Goal: Find specific page/section

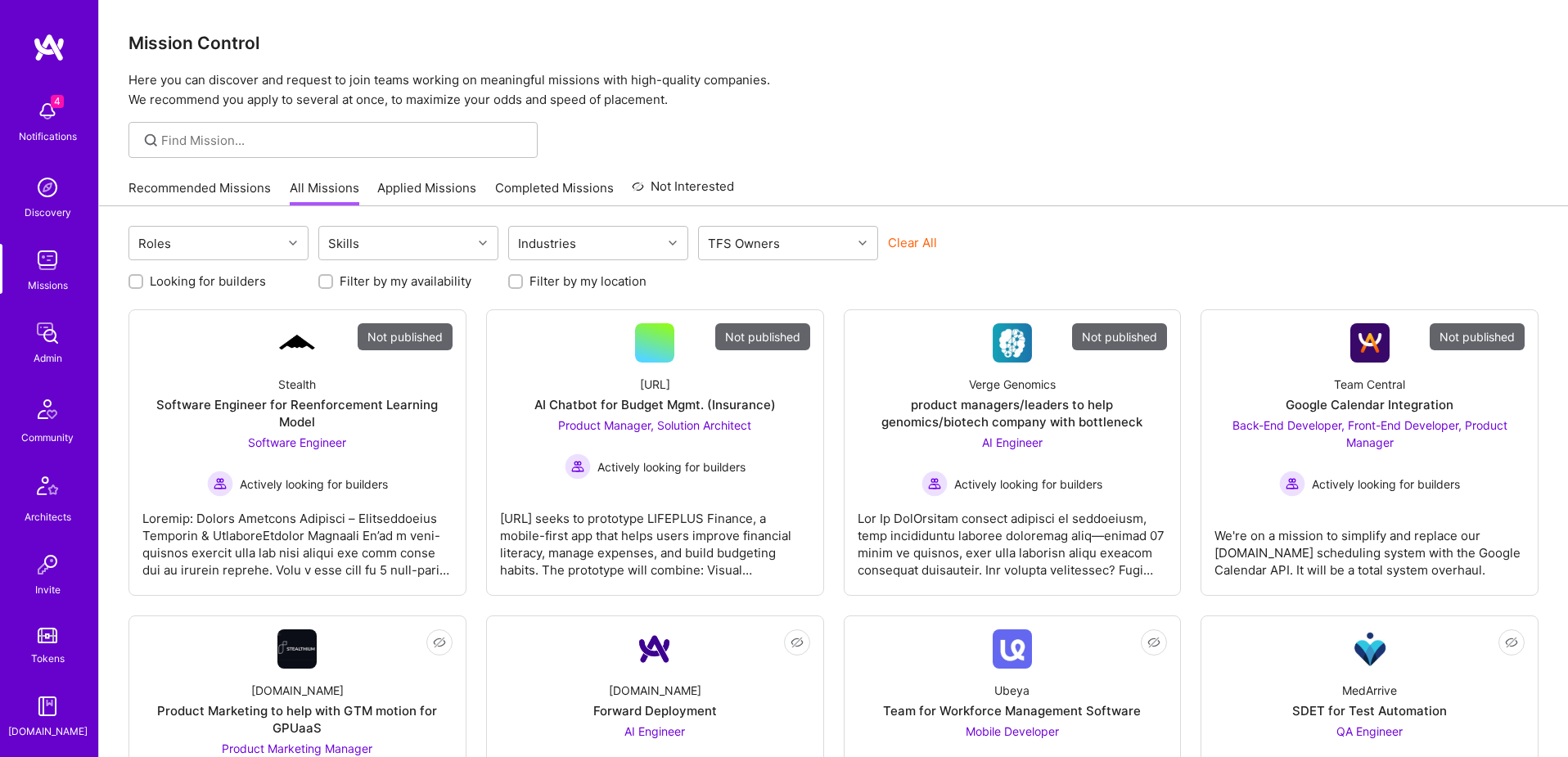
scroll to position [288, 0]
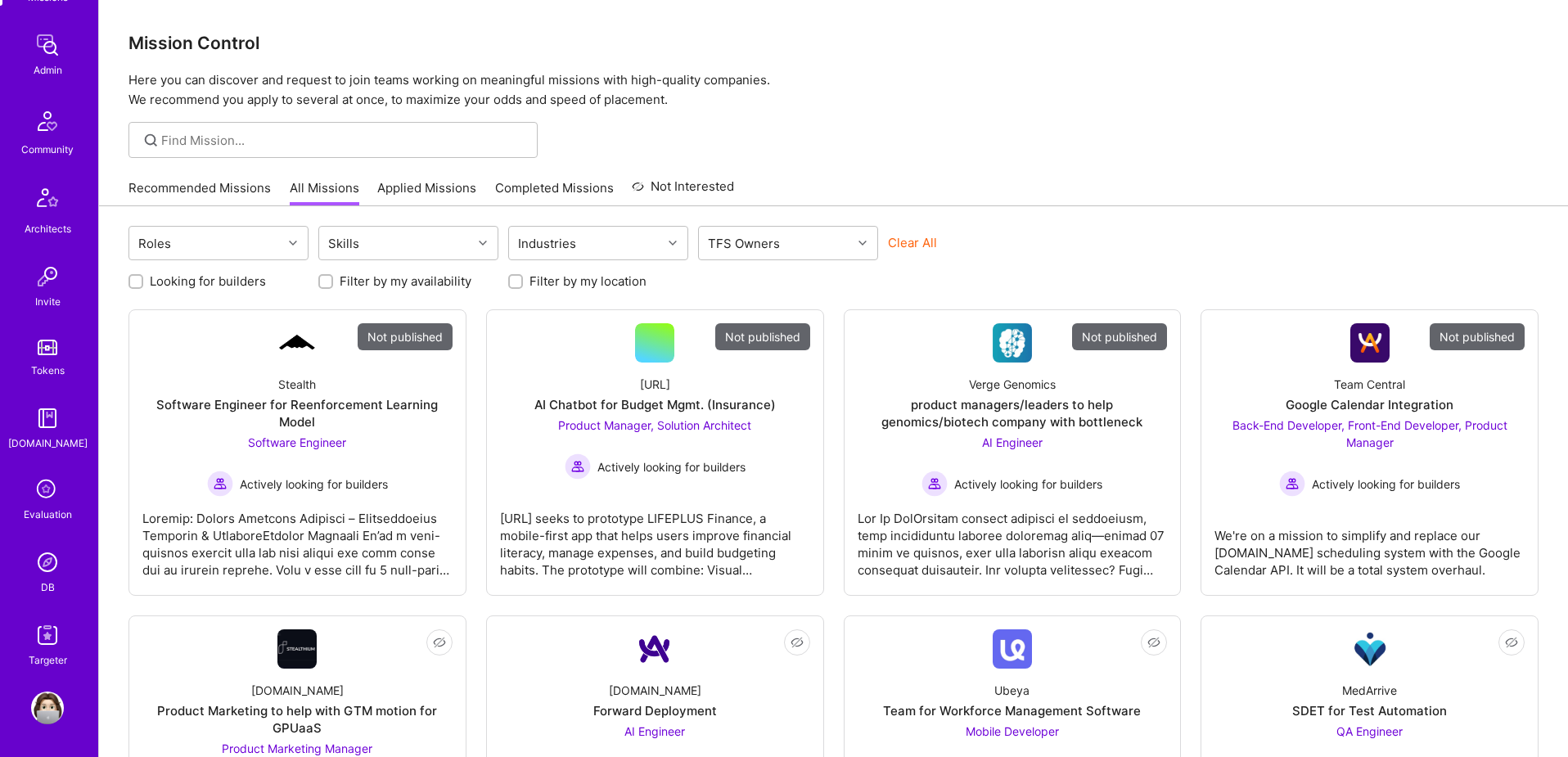
click at [50, 563] on img at bounding box center [48, 562] width 33 height 33
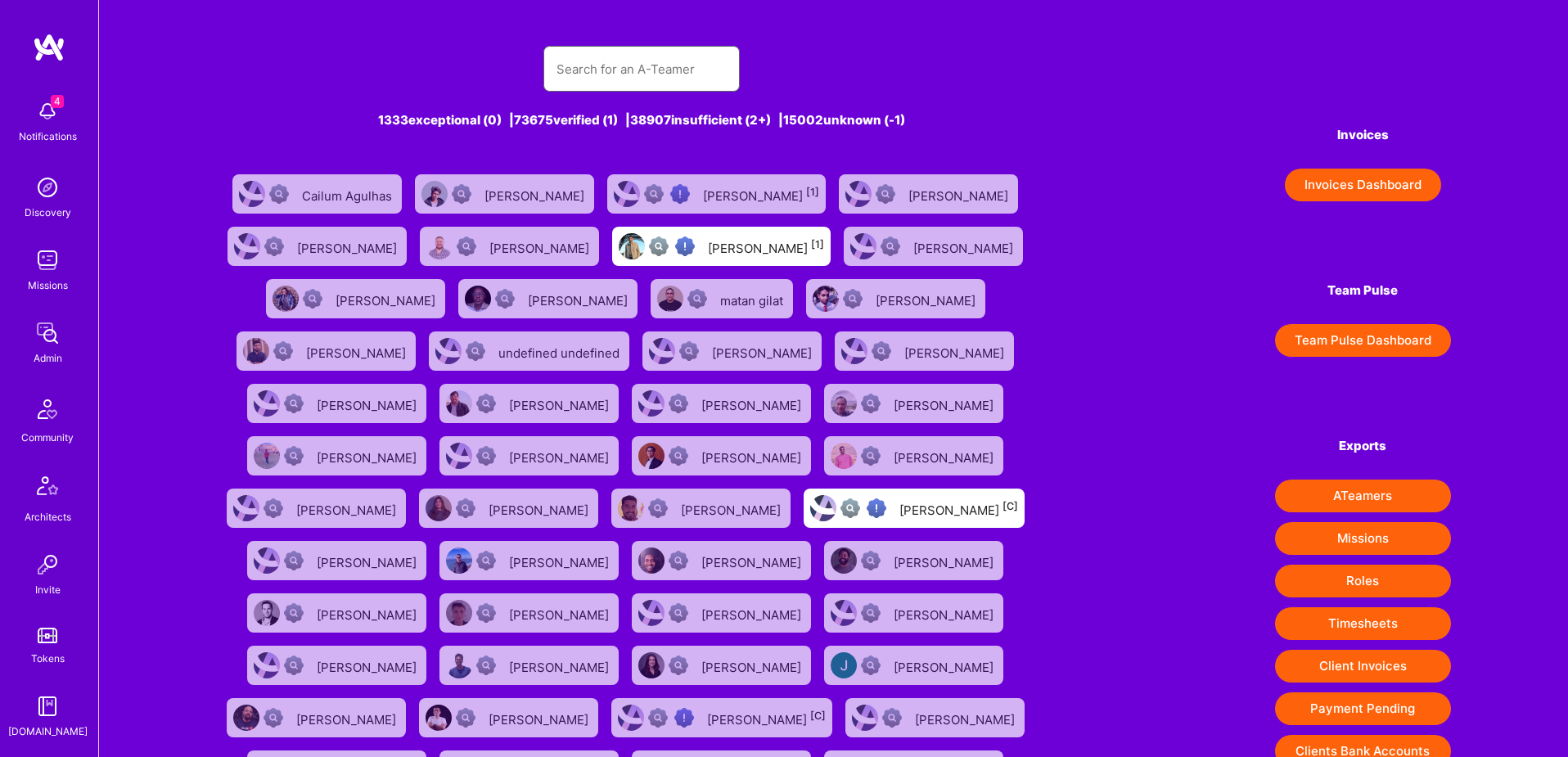
click at [651, 67] on input "text" at bounding box center [642, 69] width 170 height 42
paste input "[URL][DOMAIN_NAME]"
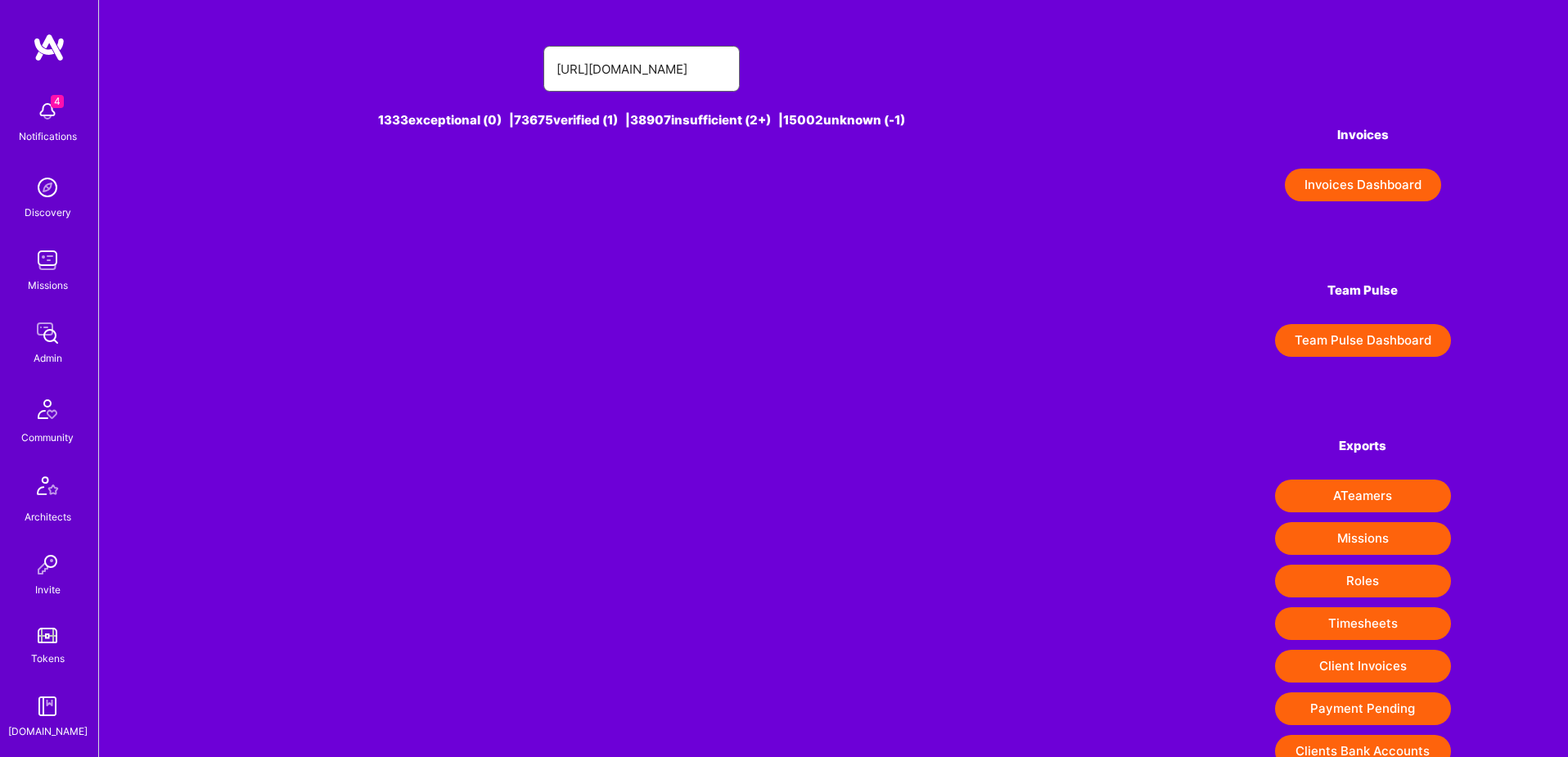
type input "[URL][DOMAIN_NAME]"
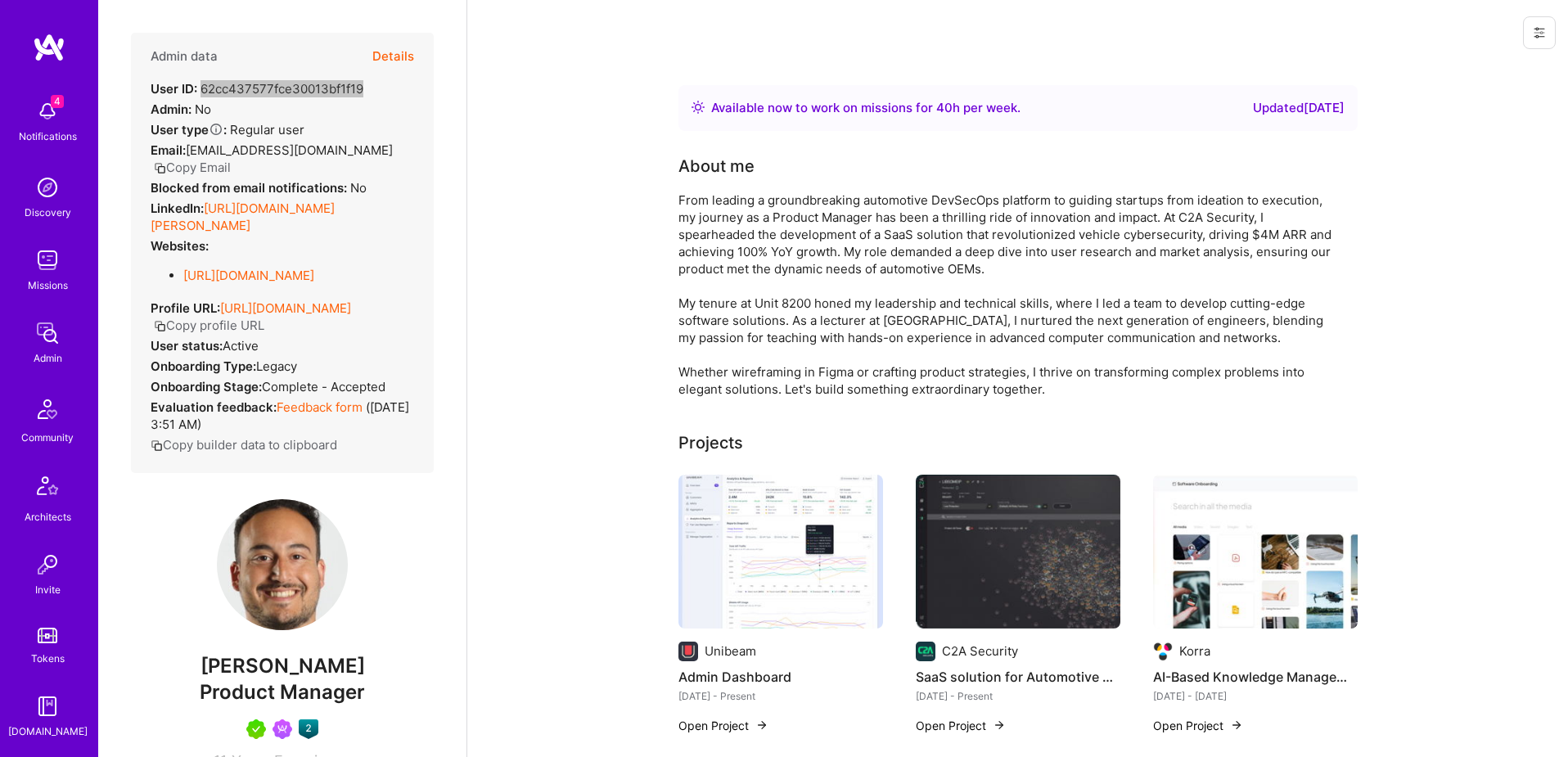
scroll to position [288, 0]
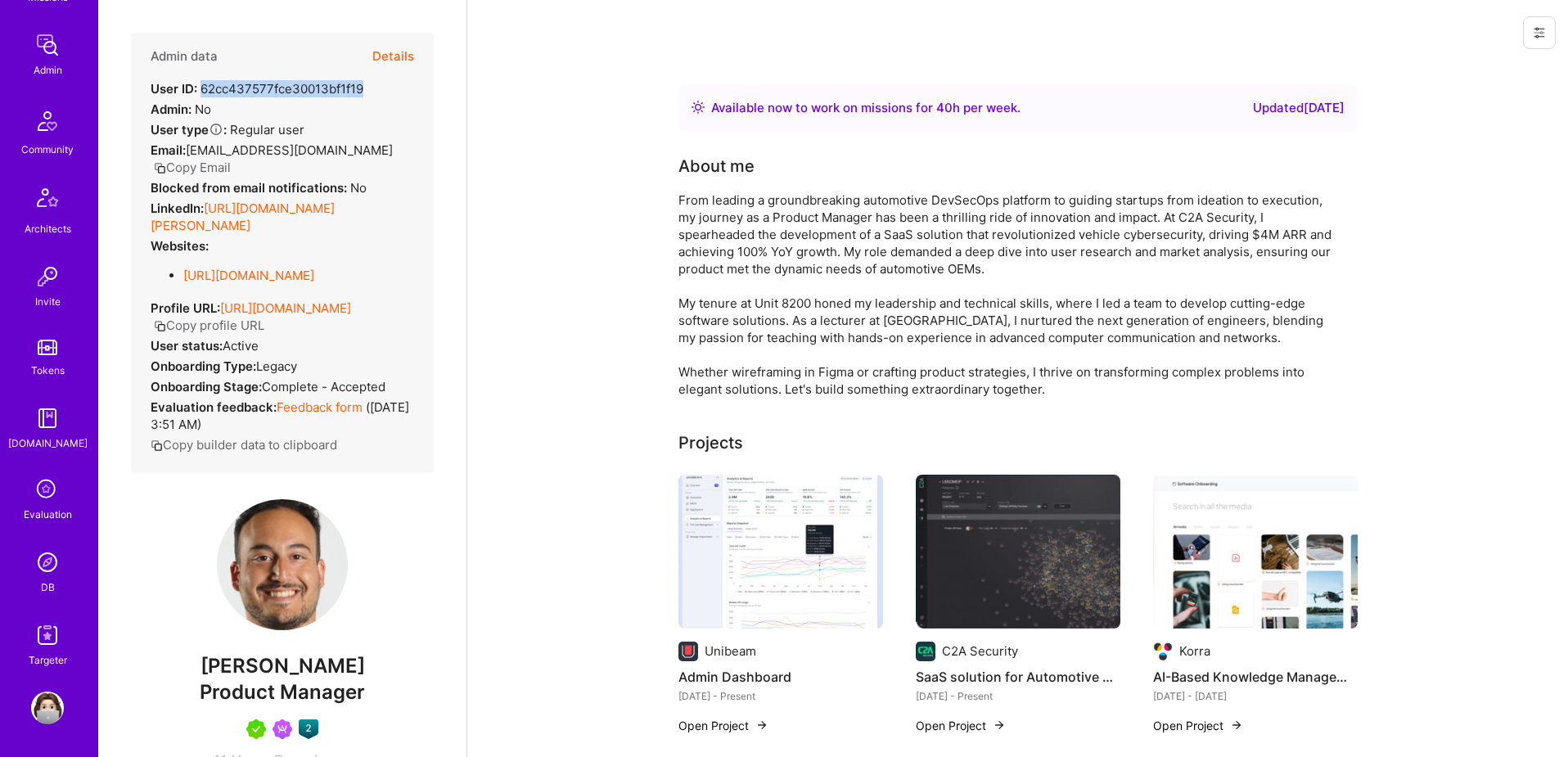
click at [56, 564] on img at bounding box center [48, 562] width 33 height 33
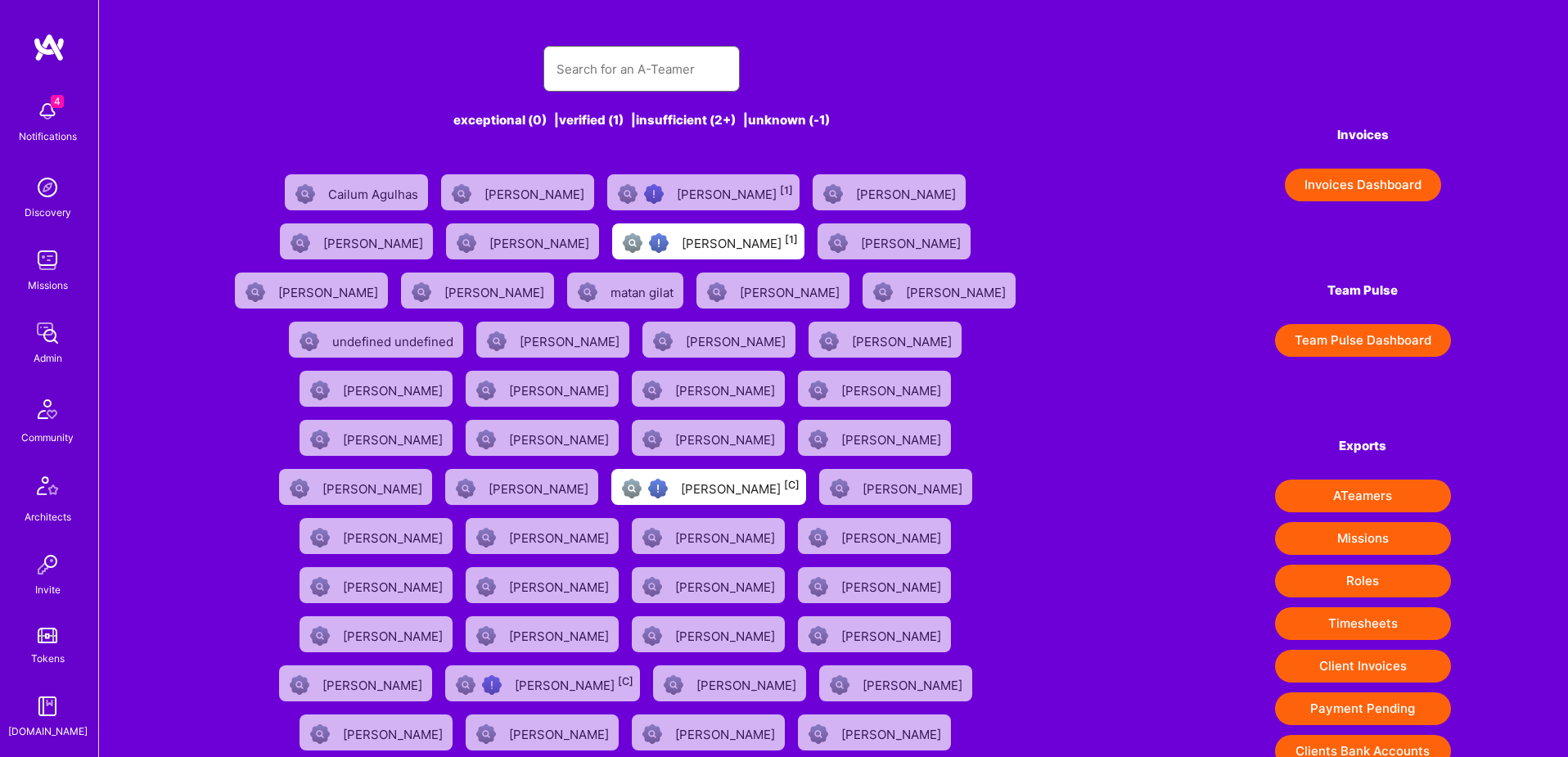
click at [667, 61] on input "text" at bounding box center [642, 69] width 170 height 42
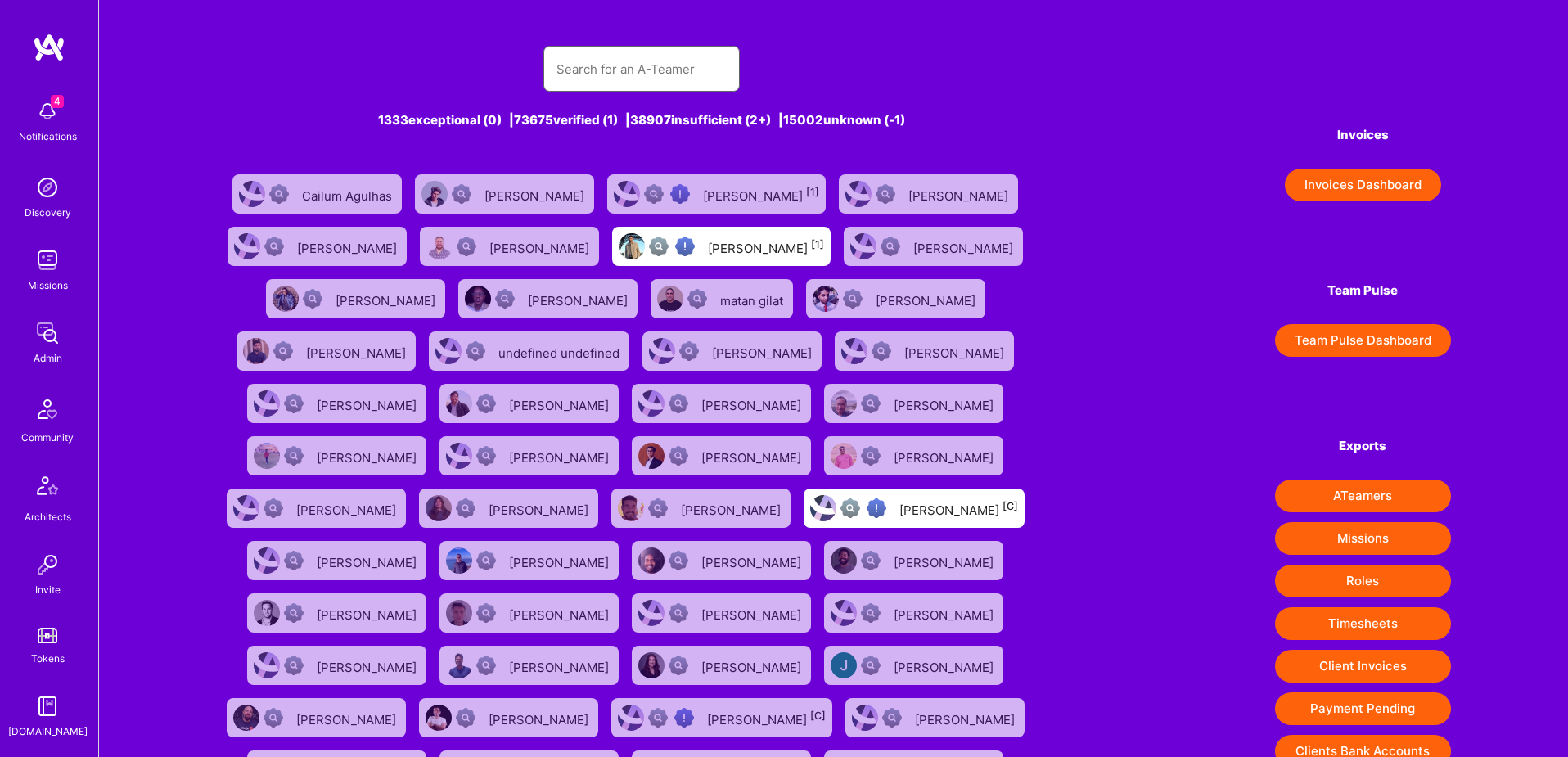
paste input "kalnik.thomas@gmail.com"
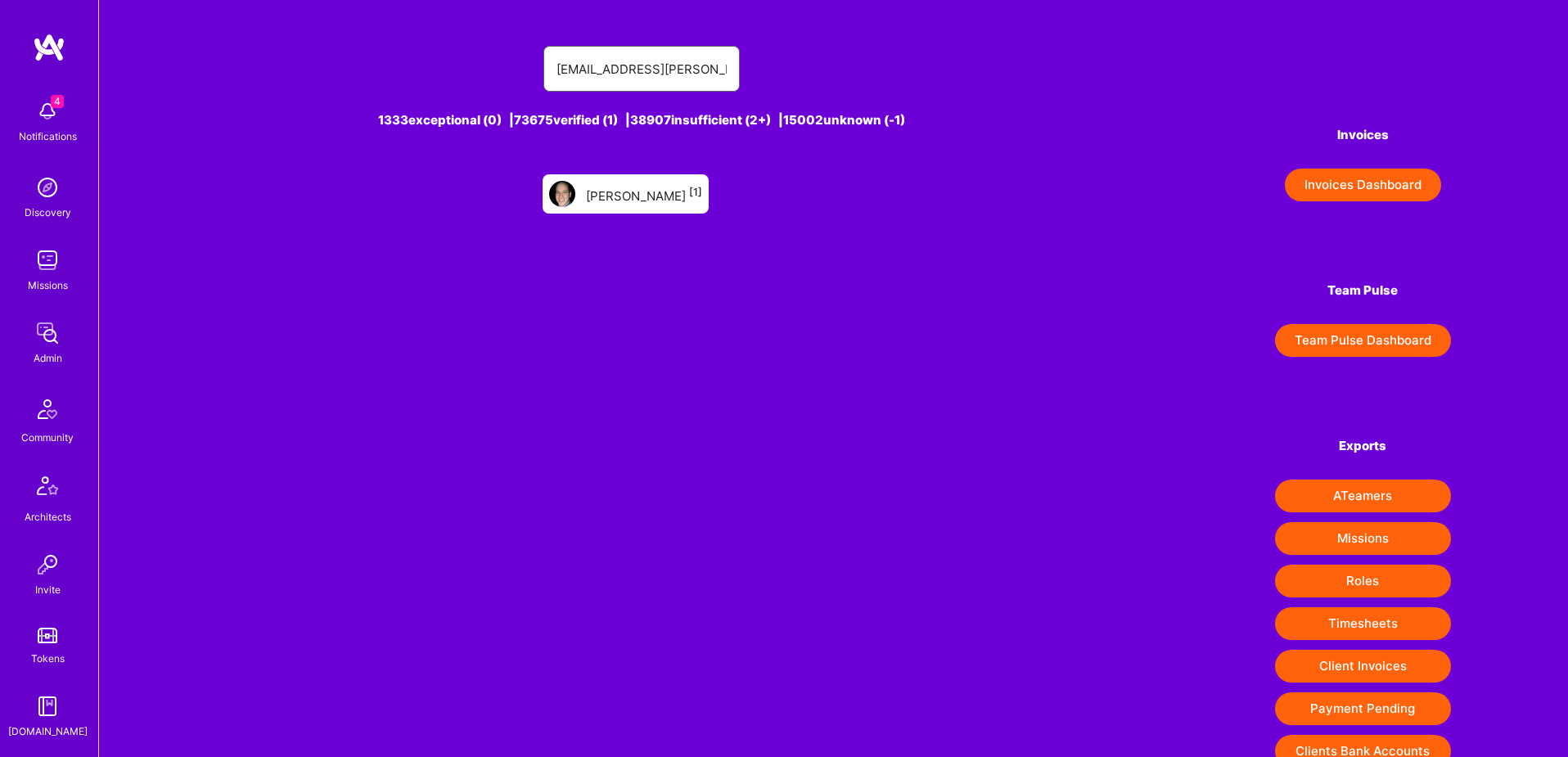
type input "kalnik.thomas@gmail.com"
click at [669, 188] on div "THOMAS Kalnik [1]" at bounding box center [644, 194] width 116 height 21
